Goal: Information Seeking & Learning: Learn about a topic

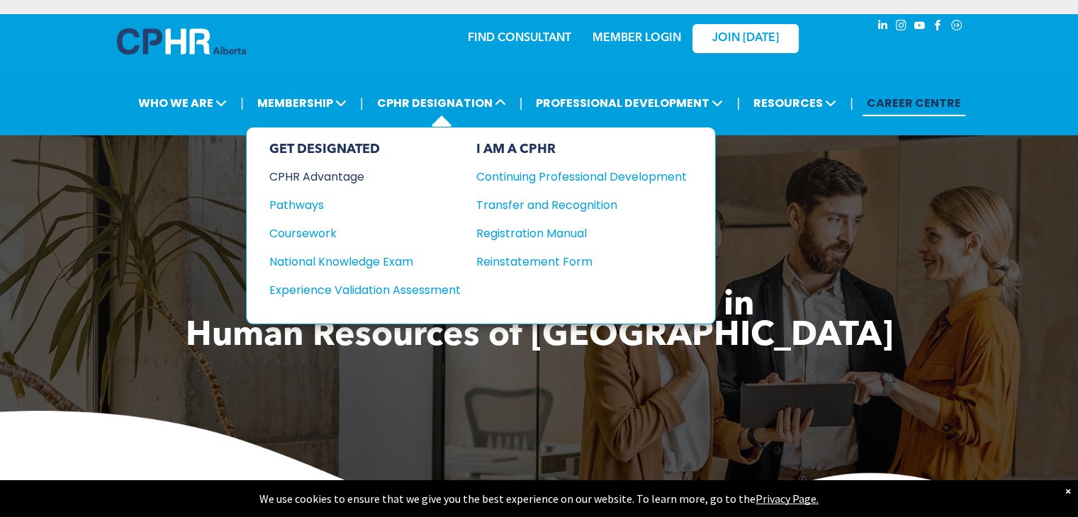
click at [332, 182] on div "CPHR Advantage" at bounding box center [355, 177] width 172 height 18
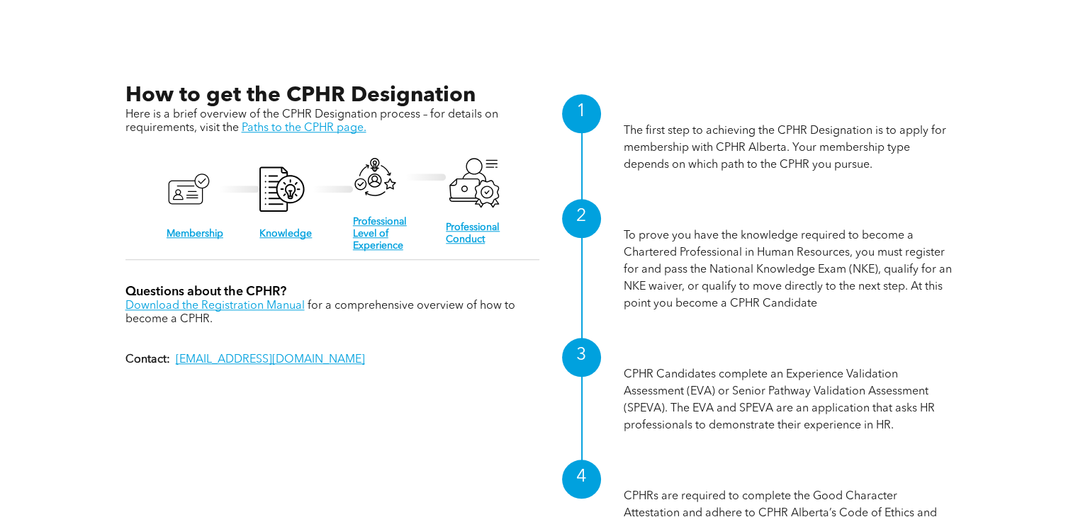
scroll to position [1408, 0]
click at [291, 229] on link "Knowledge" at bounding box center [285, 234] width 52 height 10
